Goal: Task Accomplishment & Management: Manage account settings

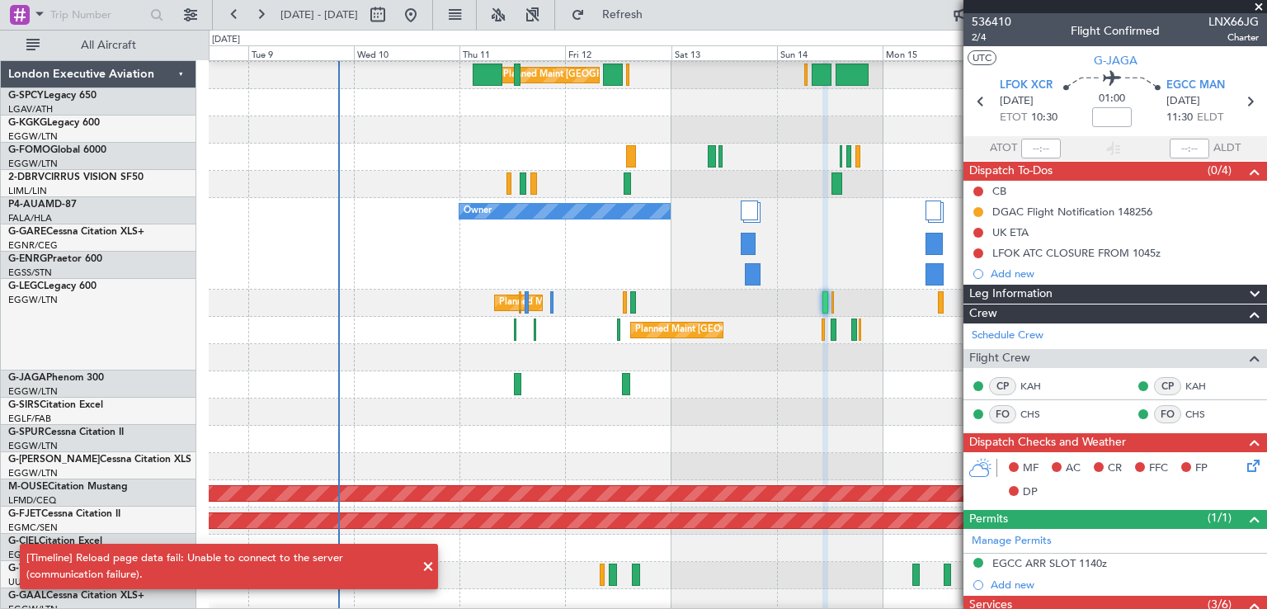
scroll to position [81, 0]
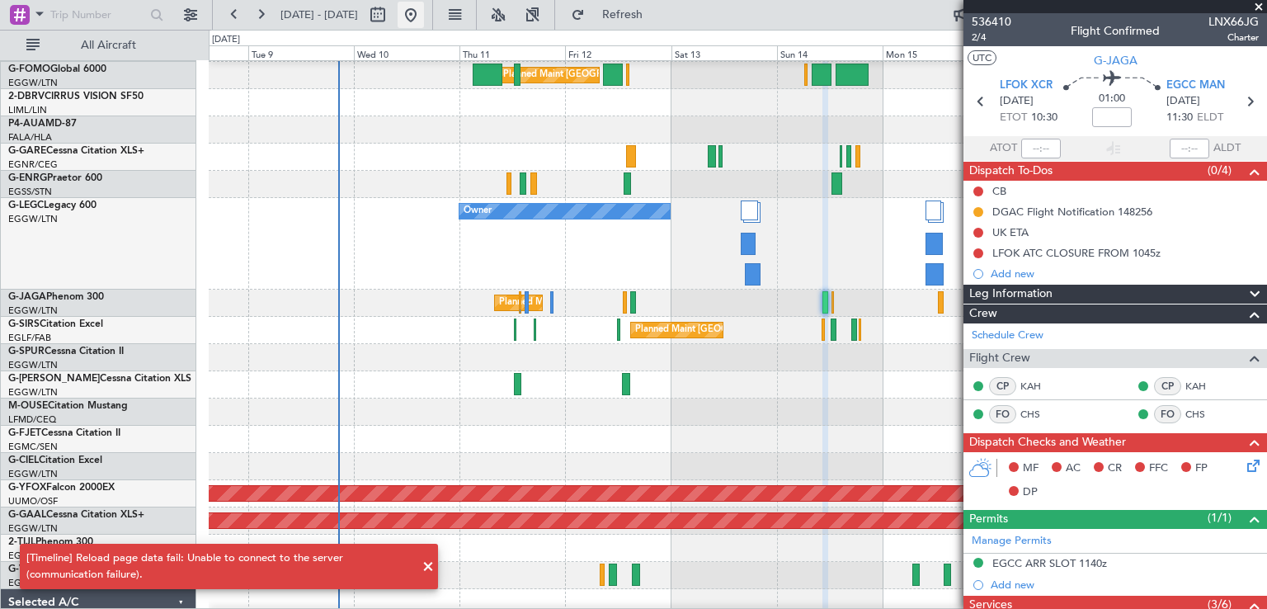
click at [424, 21] on button at bounding box center [411, 15] width 26 height 26
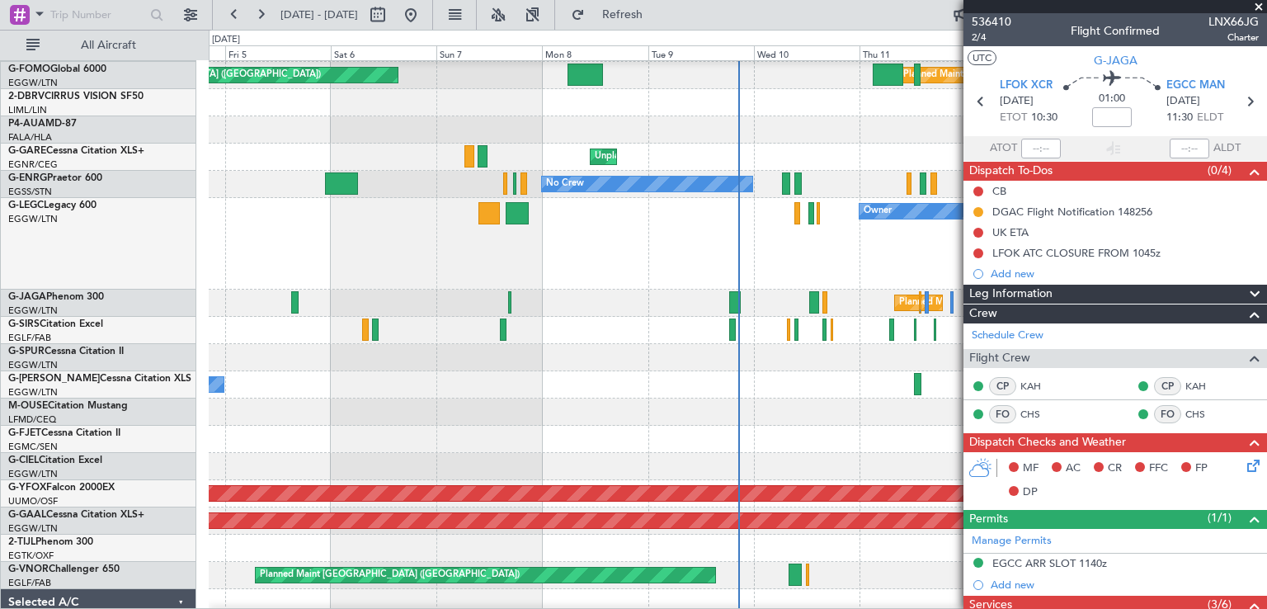
click at [1257, 4] on span at bounding box center [1259, 7] width 16 height 15
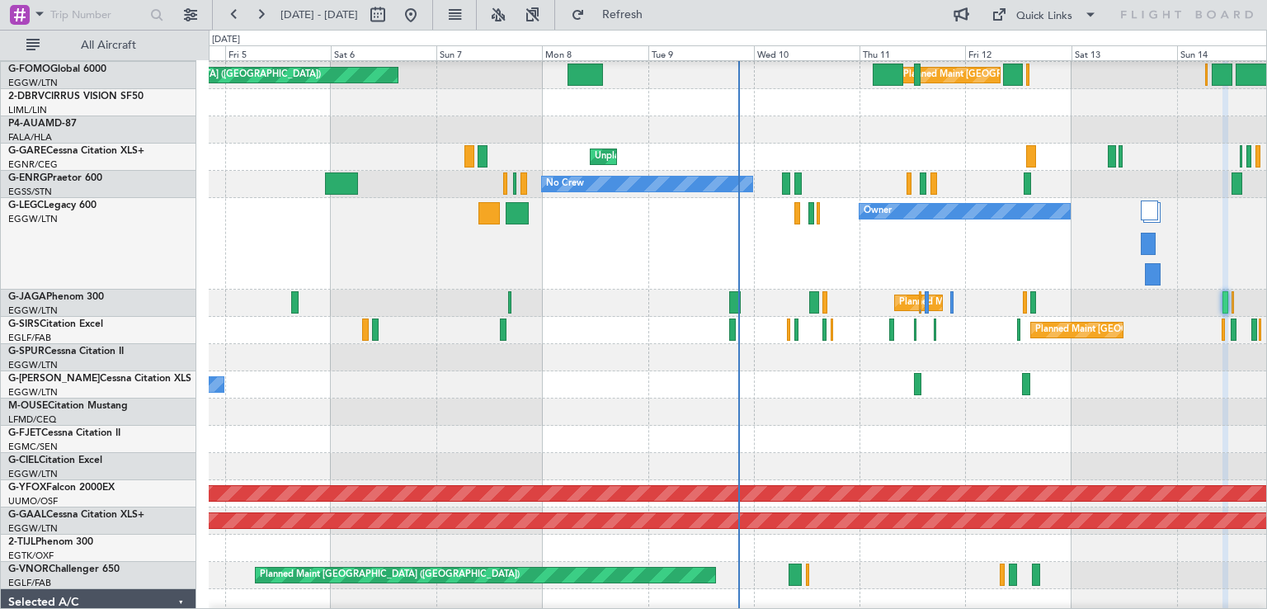
type input "0"
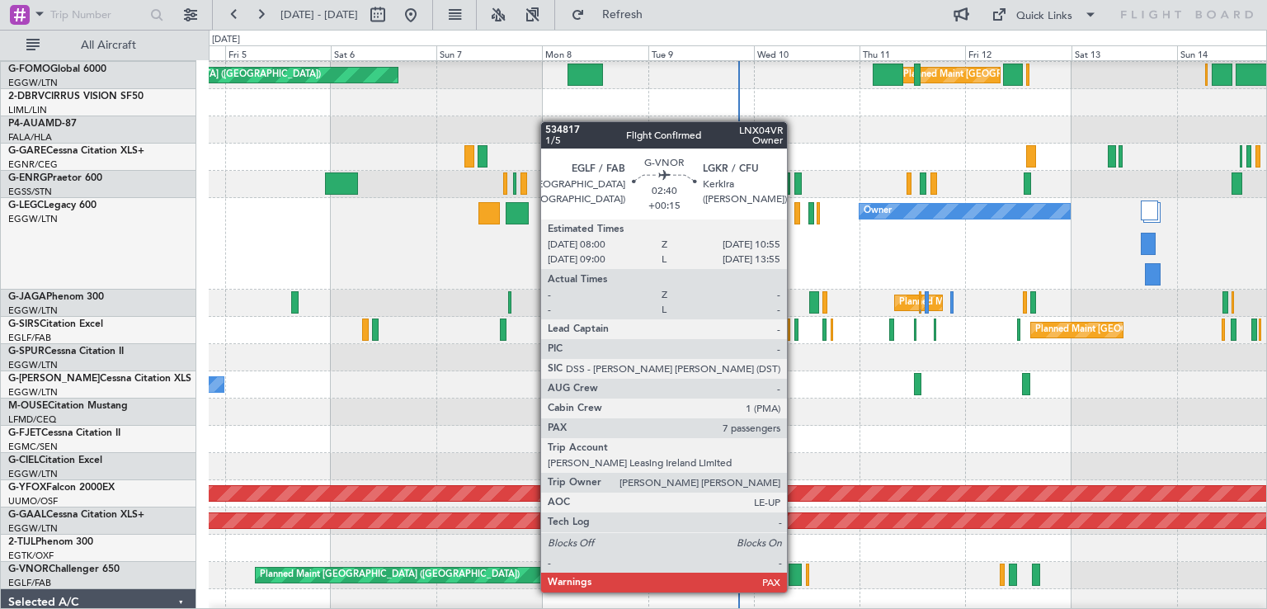
click at [794, 576] on div at bounding box center [795, 574] width 13 height 22
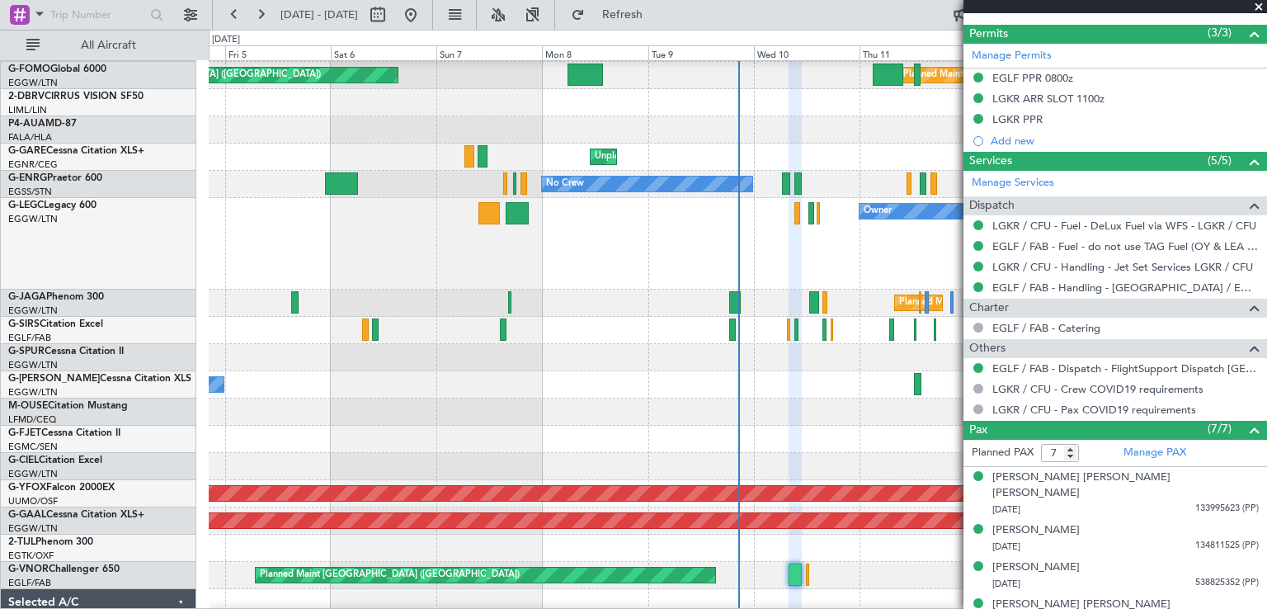
scroll to position [600, 0]
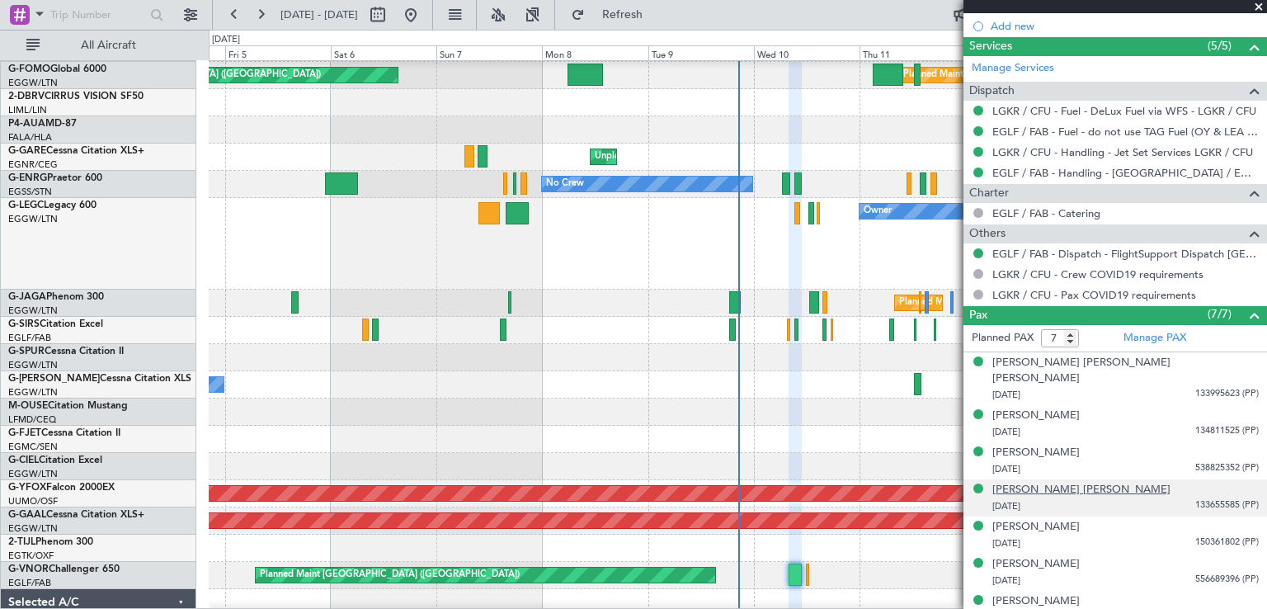
click at [1035, 482] on div "[PERSON_NAME] [PERSON_NAME]" at bounding box center [1081, 490] width 178 height 16
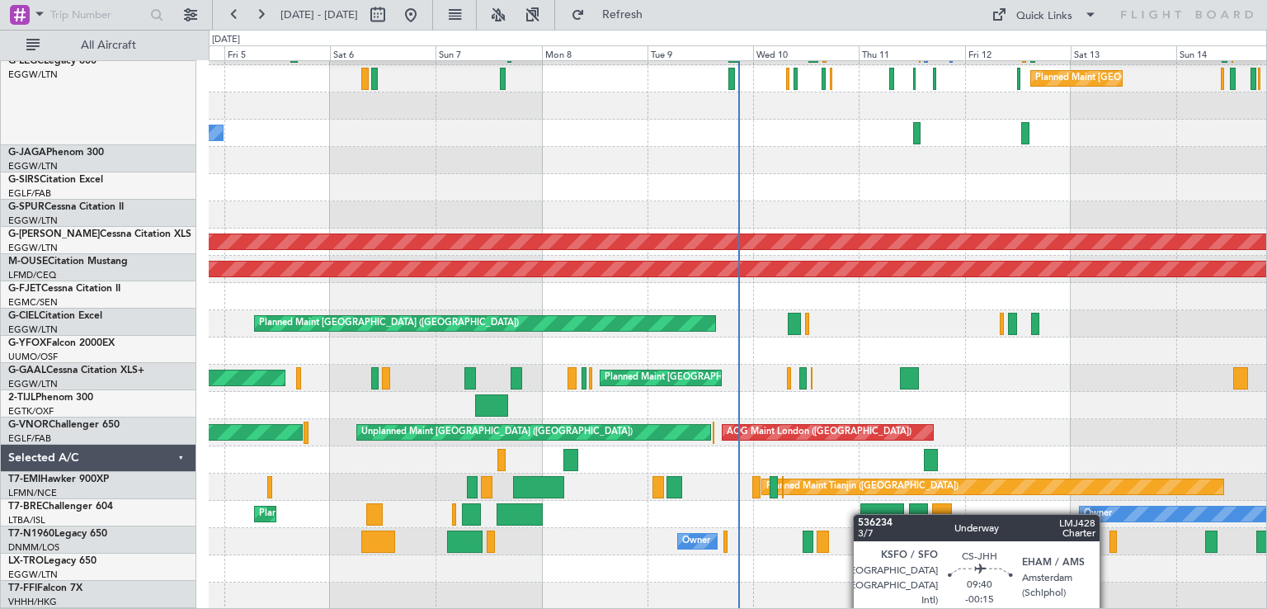
scroll to position [332, 0]
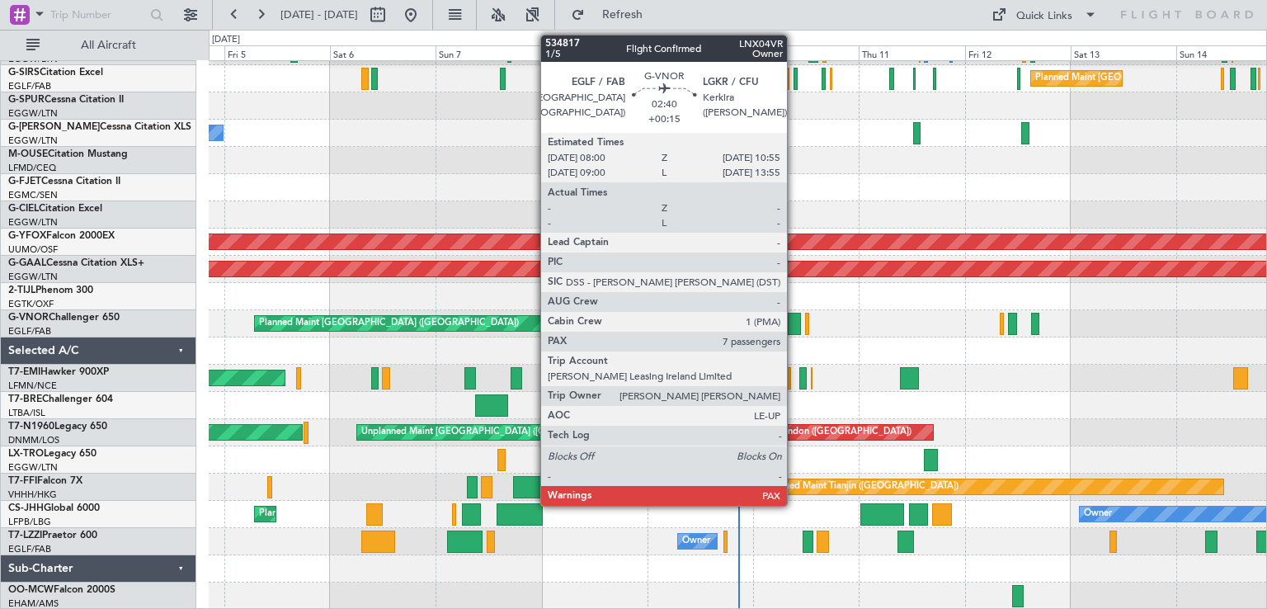
click at [794, 324] on div at bounding box center [794, 324] width 13 height 22
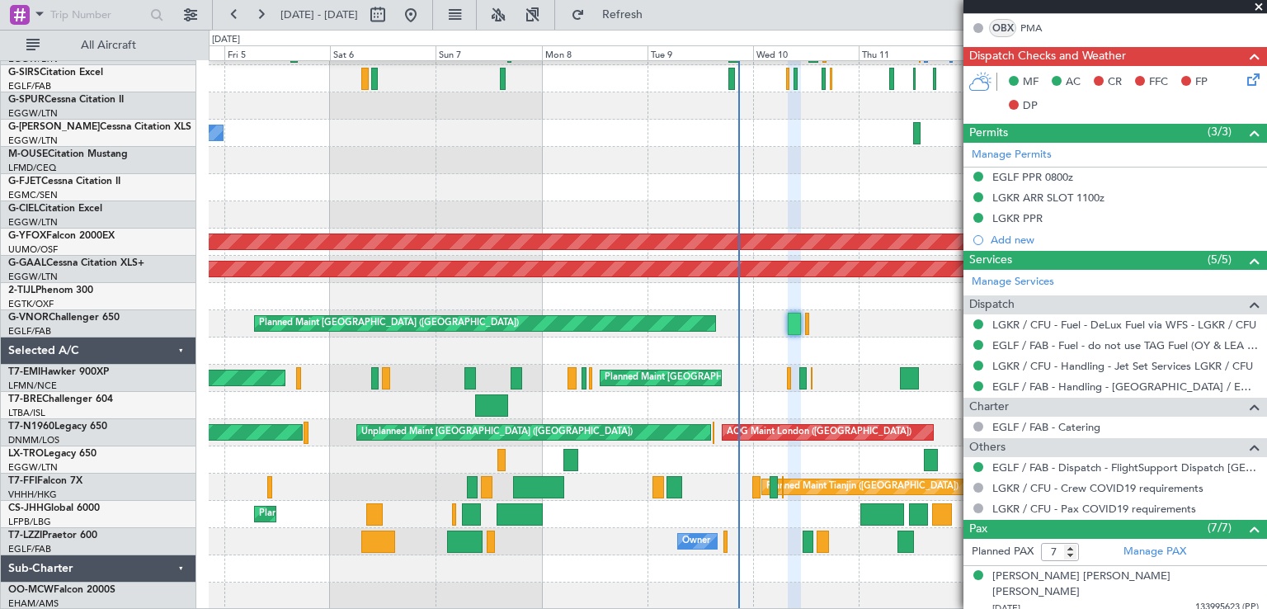
scroll to position [600, 0]
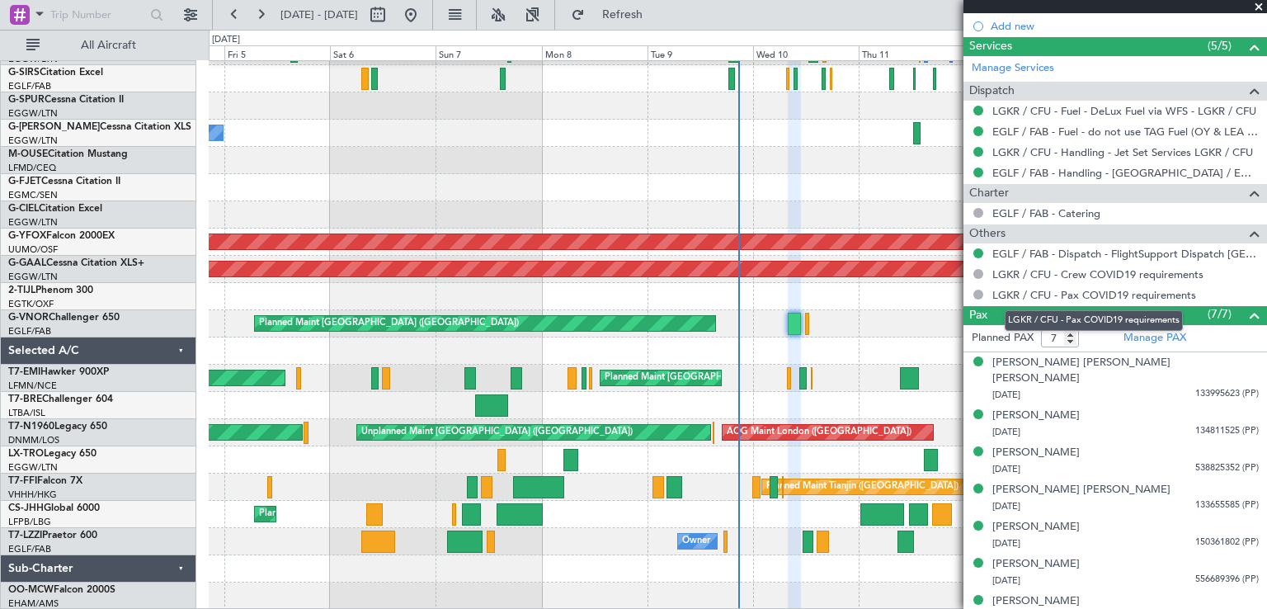
click at [1134, 334] on mat-tooltip-component "LGKR / CFU - Pax COVID19 requirements" at bounding box center [1093, 321] width 201 height 44
click at [1166, 338] on link "Manage PAX" at bounding box center [1155, 338] width 63 height 16
click at [662, 23] on button "Refresh" at bounding box center [612, 15] width 99 height 26
click at [657, 13] on span "Refresh" at bounding box center [622, 15] width 69 height 12
click at [1109, 253] on link "EGLF / FAB - Dispatch - FlightSupport Dispatch [GEOGRAPHIC_DATA]" at bounding box center [1125, 254] width 266 height 14
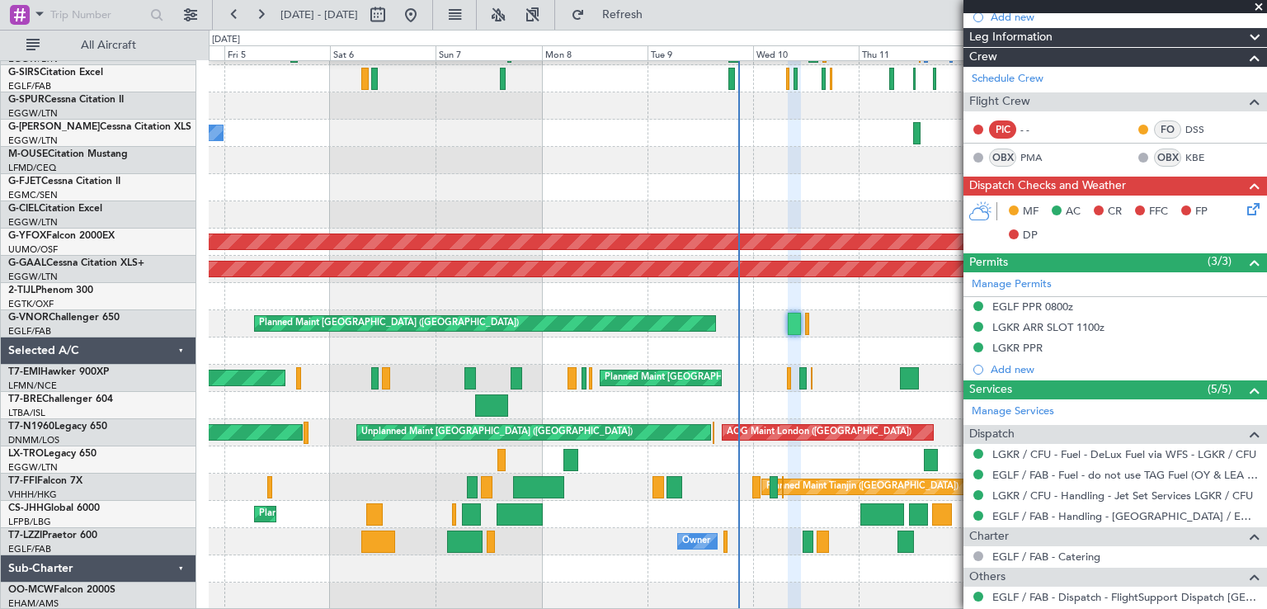
scroll to position [0, 0]
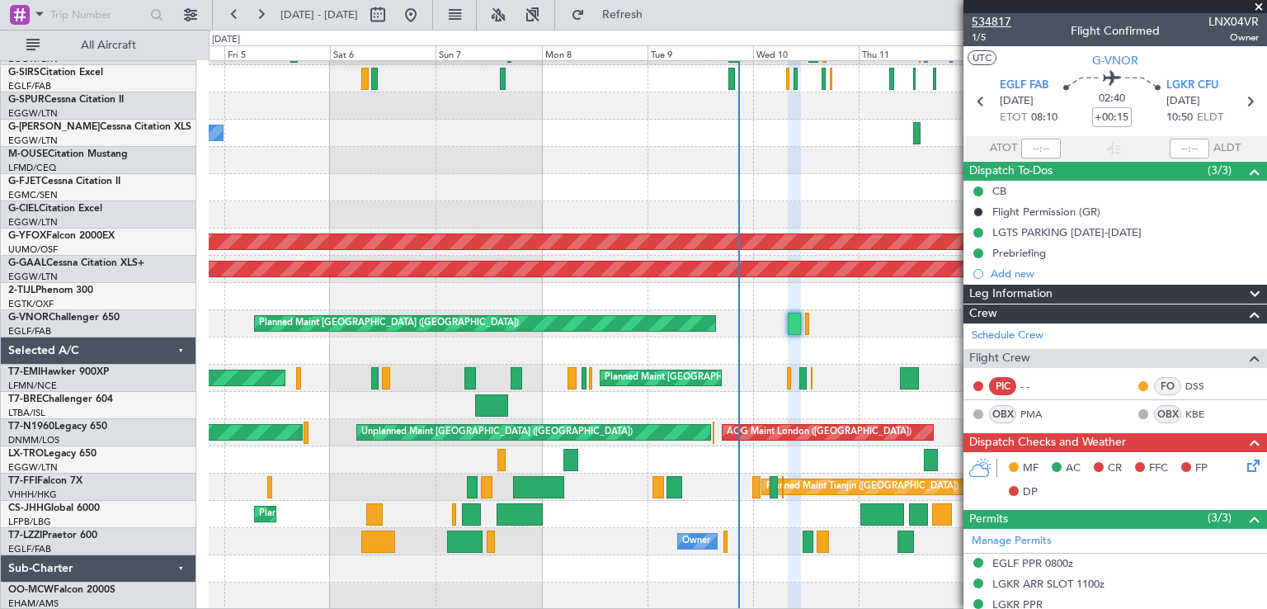
click at [1003, 26] on span "534817" at bounding box center [992, 21] width 40 height 17
click at [657, 13] on span "Refresh" at bounding box center [622, 15] width 69 height 12
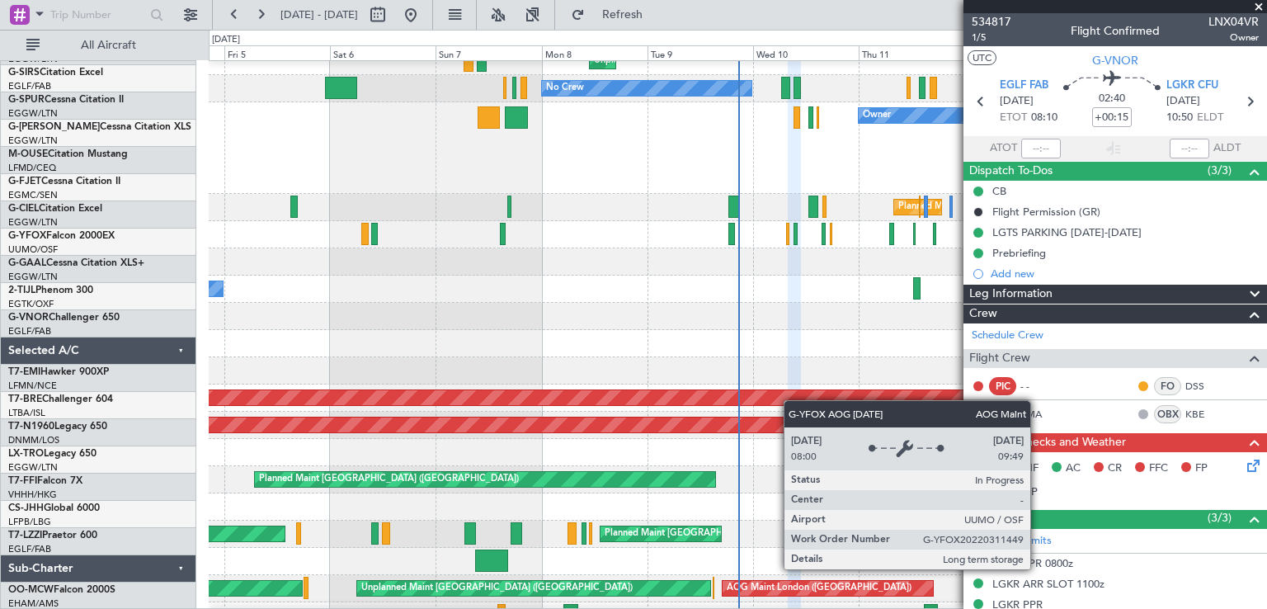
scroll to position [168, 0]
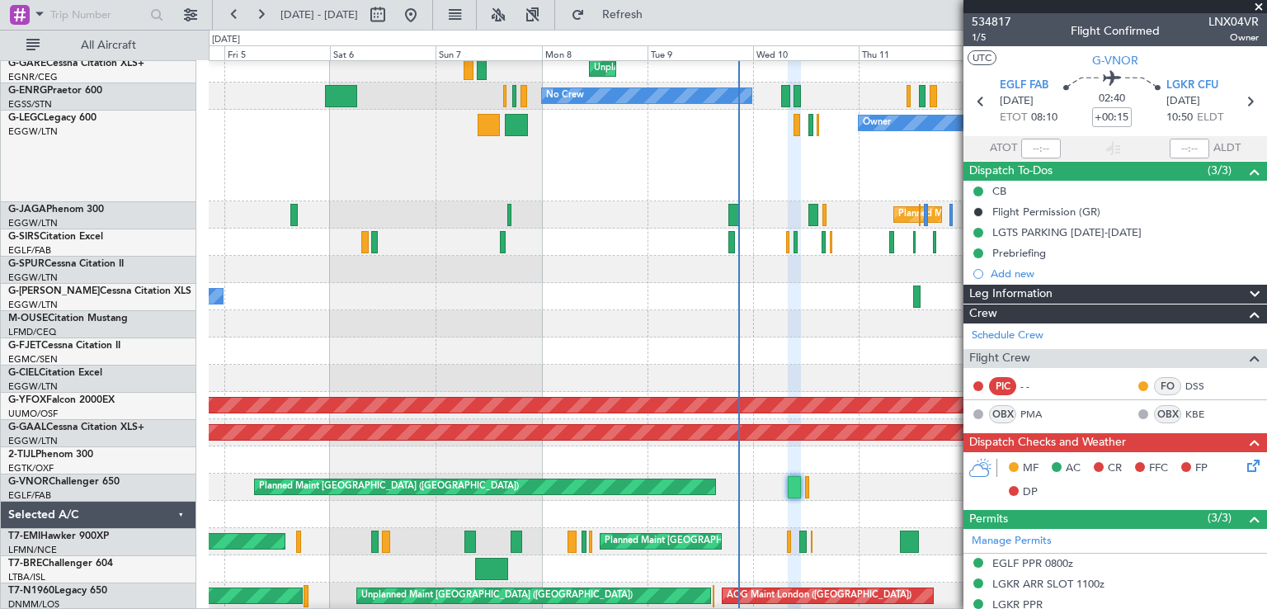
click at [1259, 4] on span at bounding box center [1259, 7] width 16 height 15
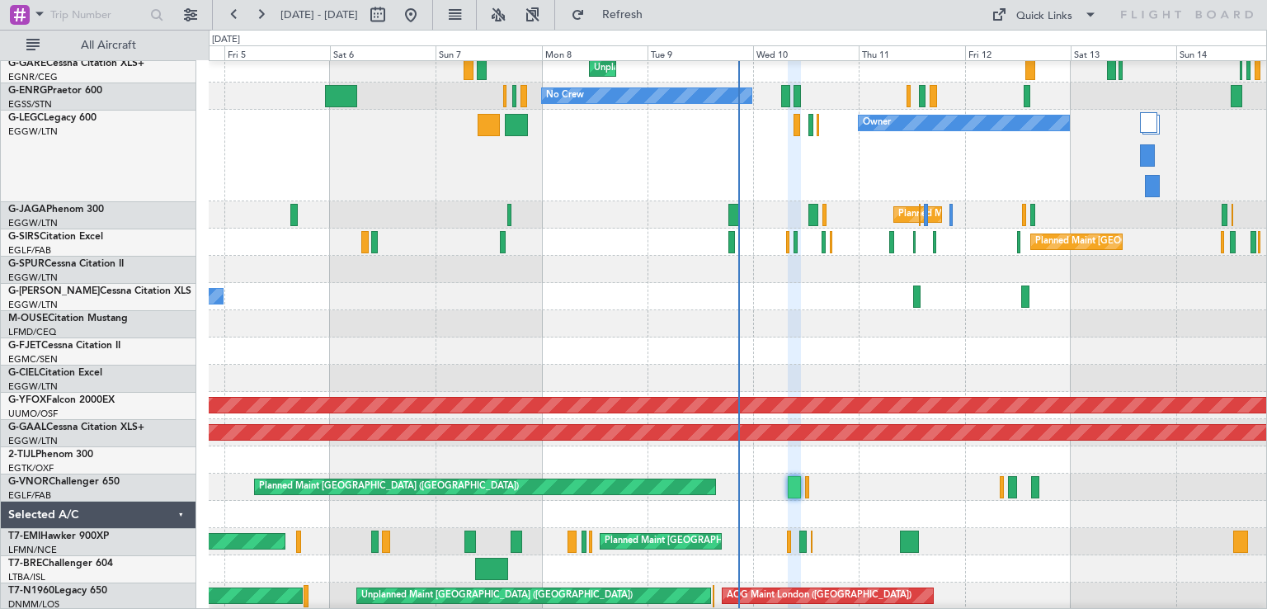
type input "0"
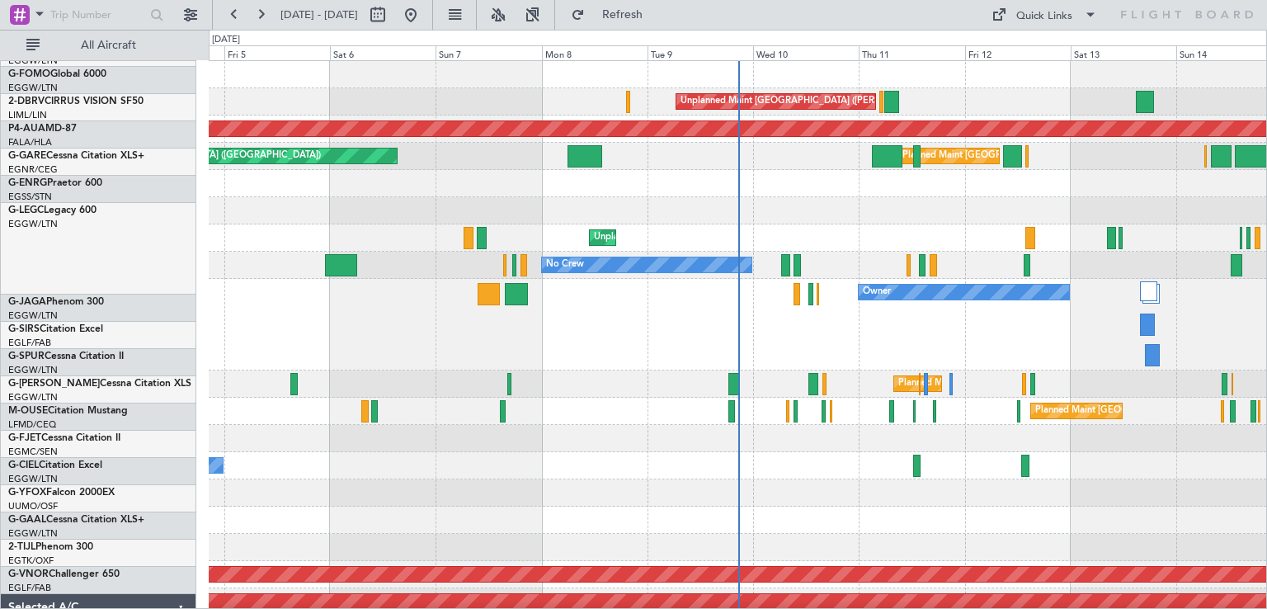
scroll to position [0, 0]
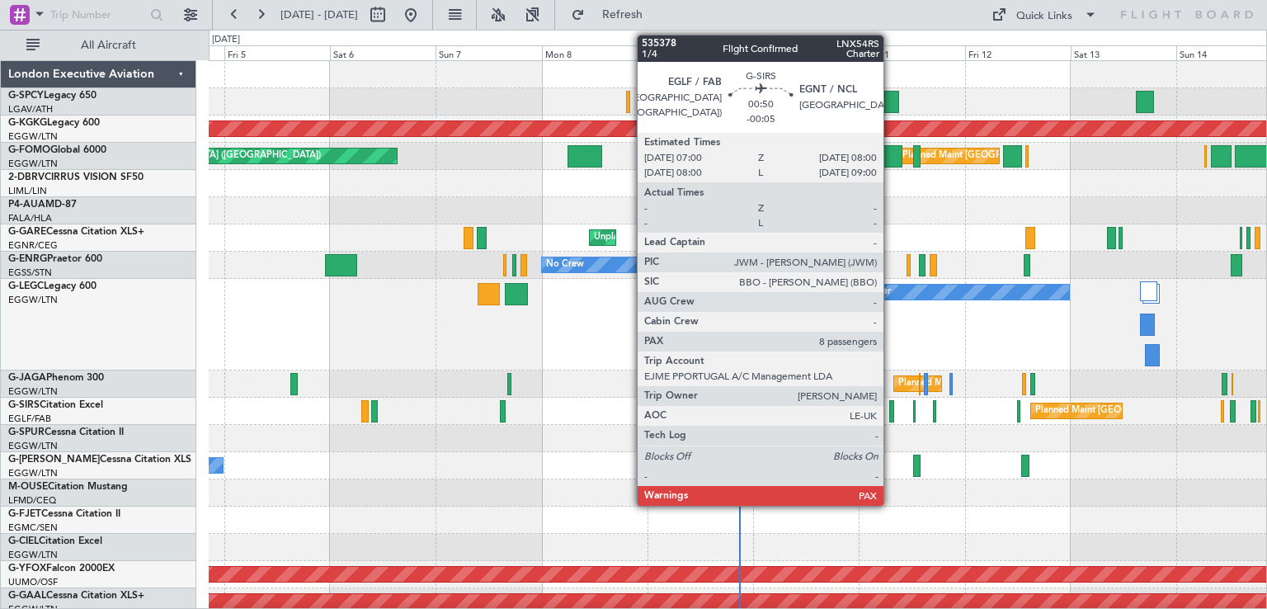
click at [891, 417] on div at bounding box center [891, 411] width 5 height 22
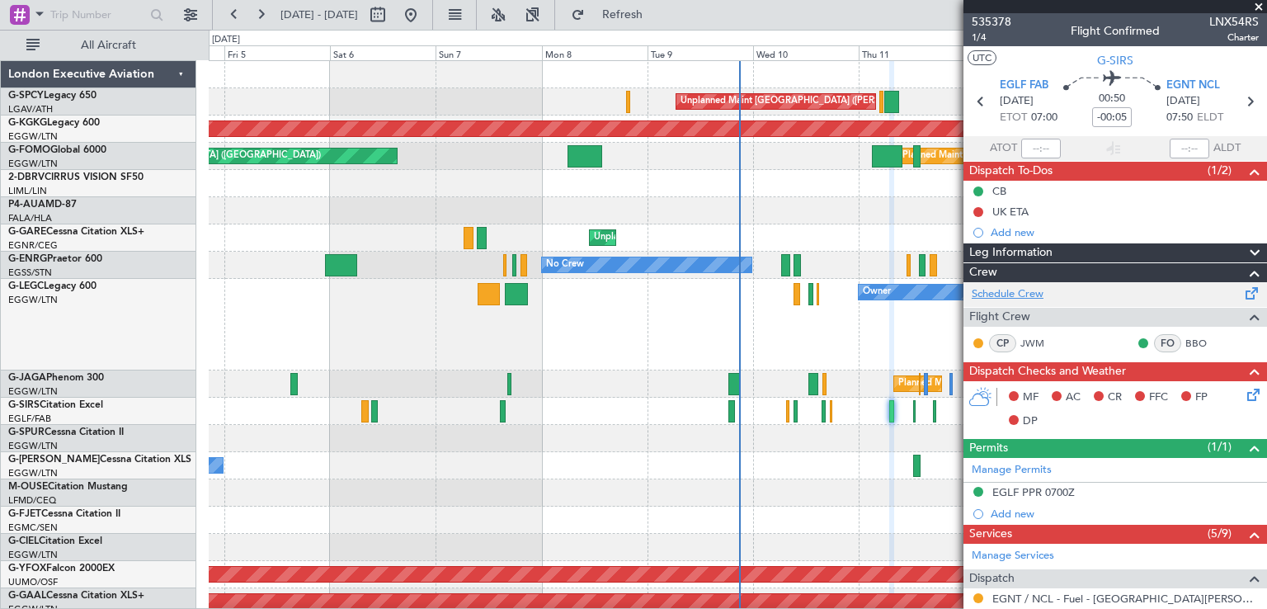
click at [1025, 296] on link "Schedule Crew" at bounding box center [1008, 294] width 72 height 16
click at [657, 16] on span "Refresh" at bounding box center [622, 15] width 69 height 12
click at [1255, 8] on span at bounding box center [1259, 7] width 16 height 15
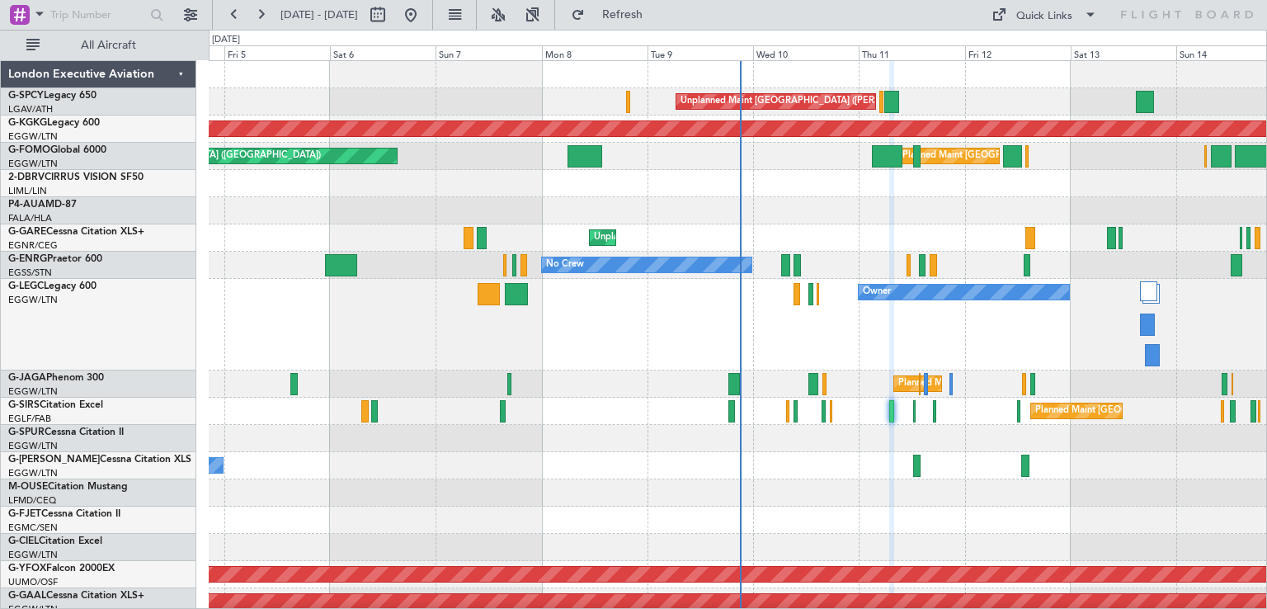
type input "0"
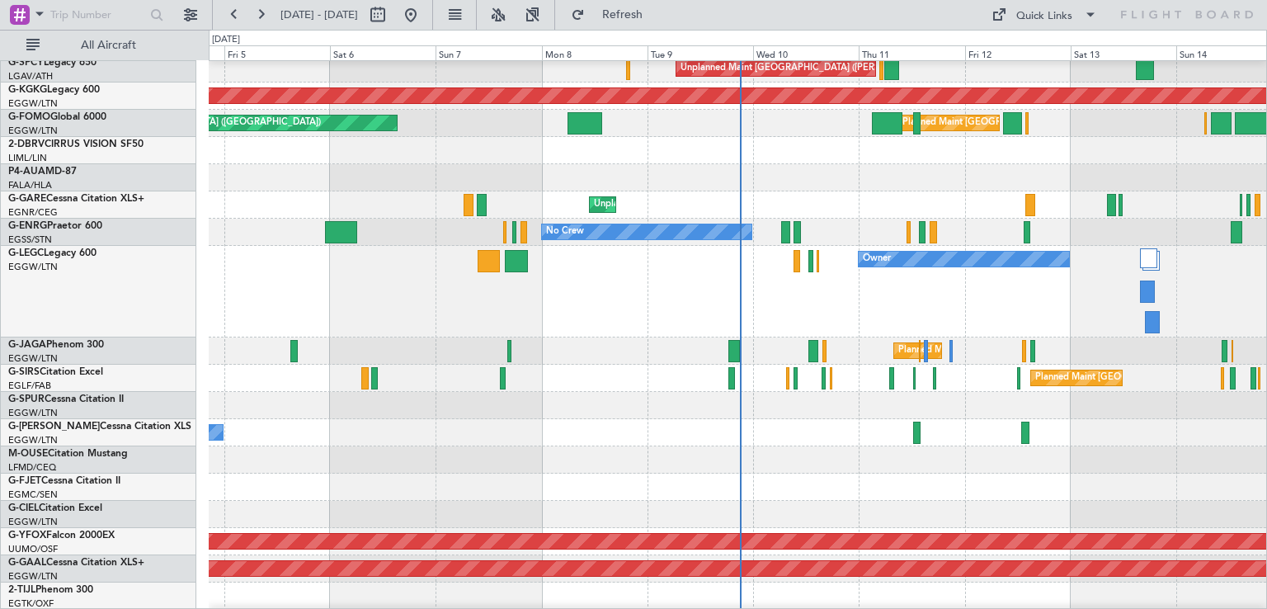
scroll to position [33, 0]
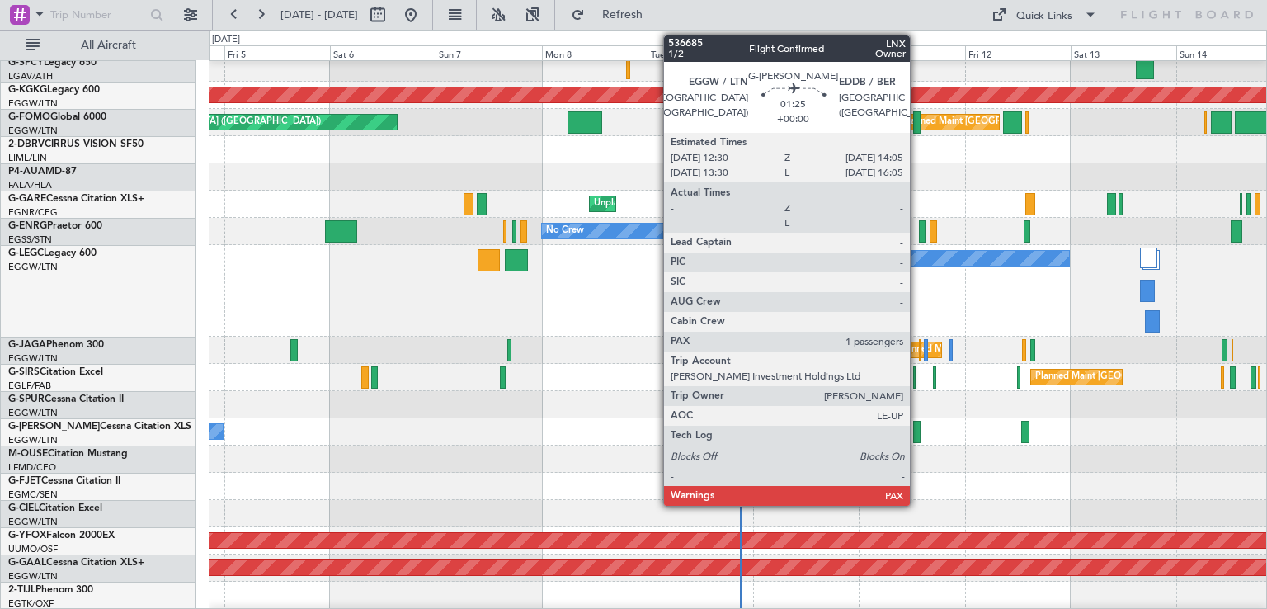
click at [917, 438] on div at bounding box center [916, 432] width 7 height 22
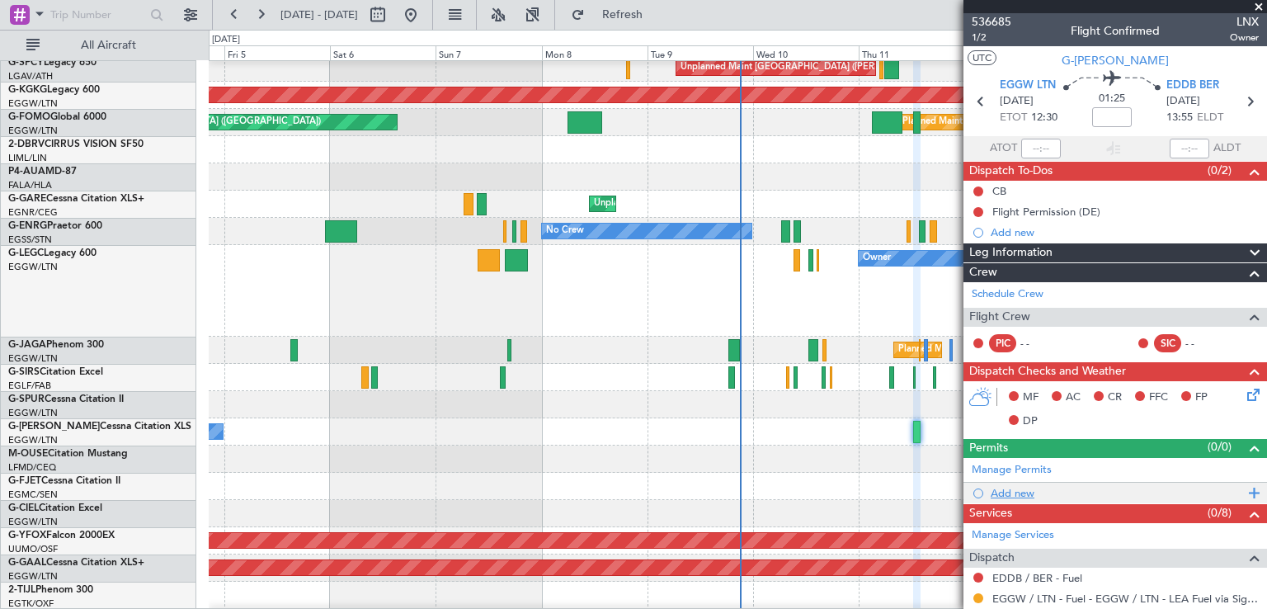
scroll to position [228, 0]
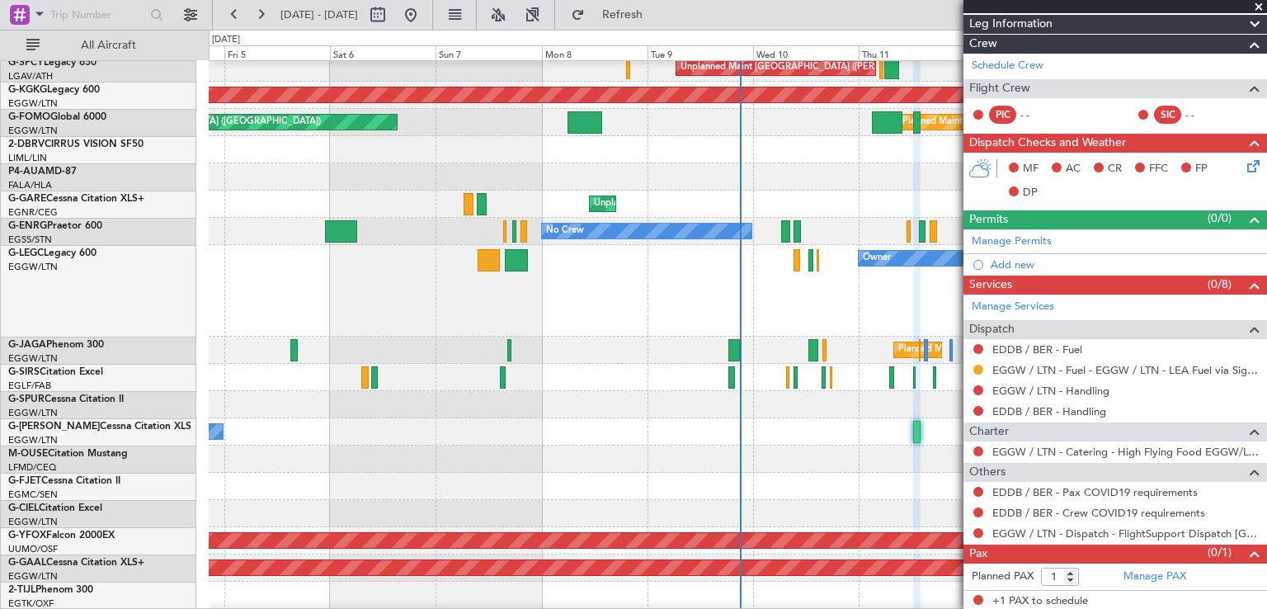
click at [1260, 6] on span at bounding box center [1259, 7] width 16 height 15
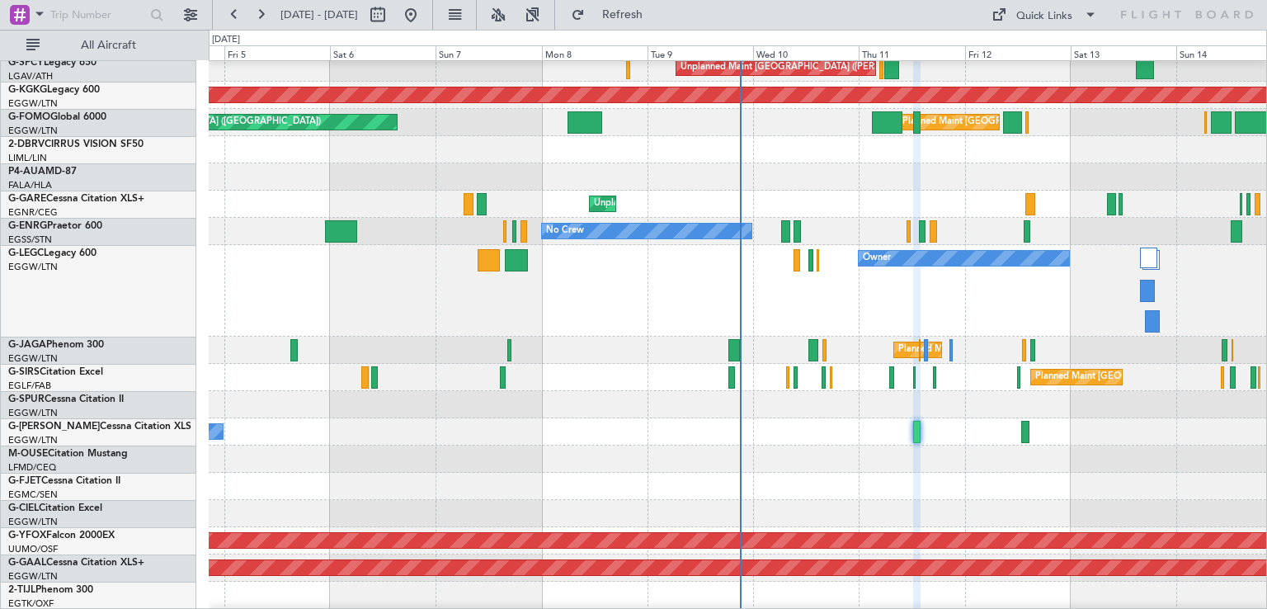
type input "0"
